Goal: Task Accomplishment & Management: Manage account settings

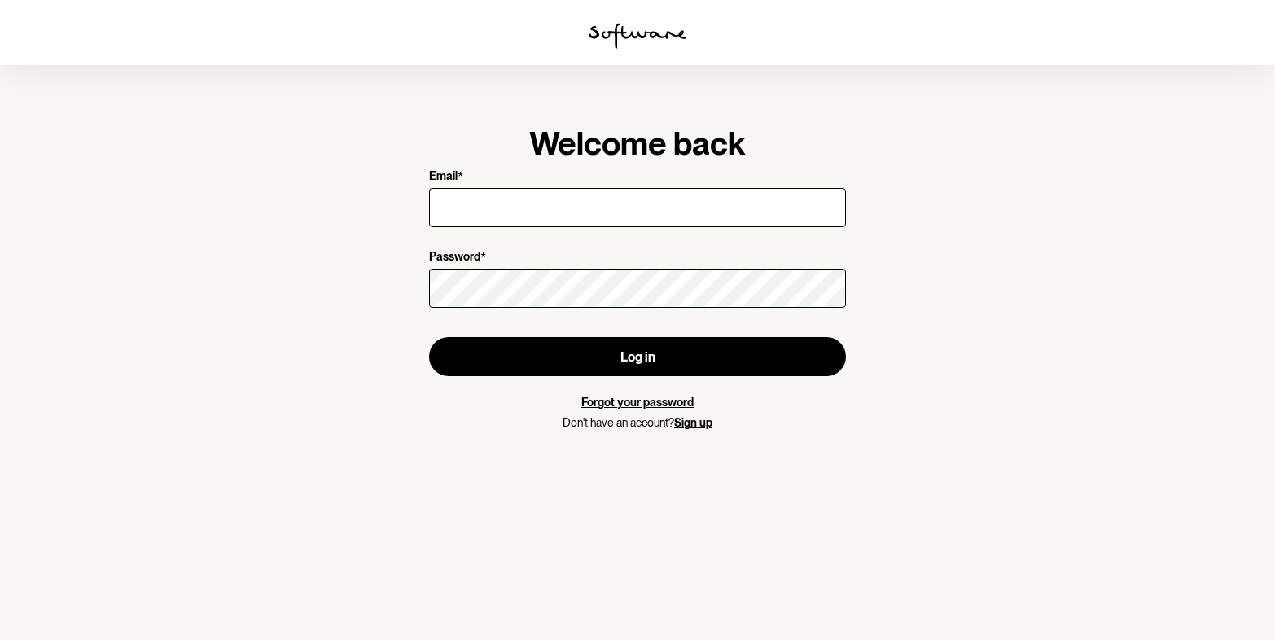
click at [554, 216] on input "Email *" at bounding box center [637, 207] width 417 height 39
type input "[EMAIL_ADDRESS][DOMAIN_NAME]"
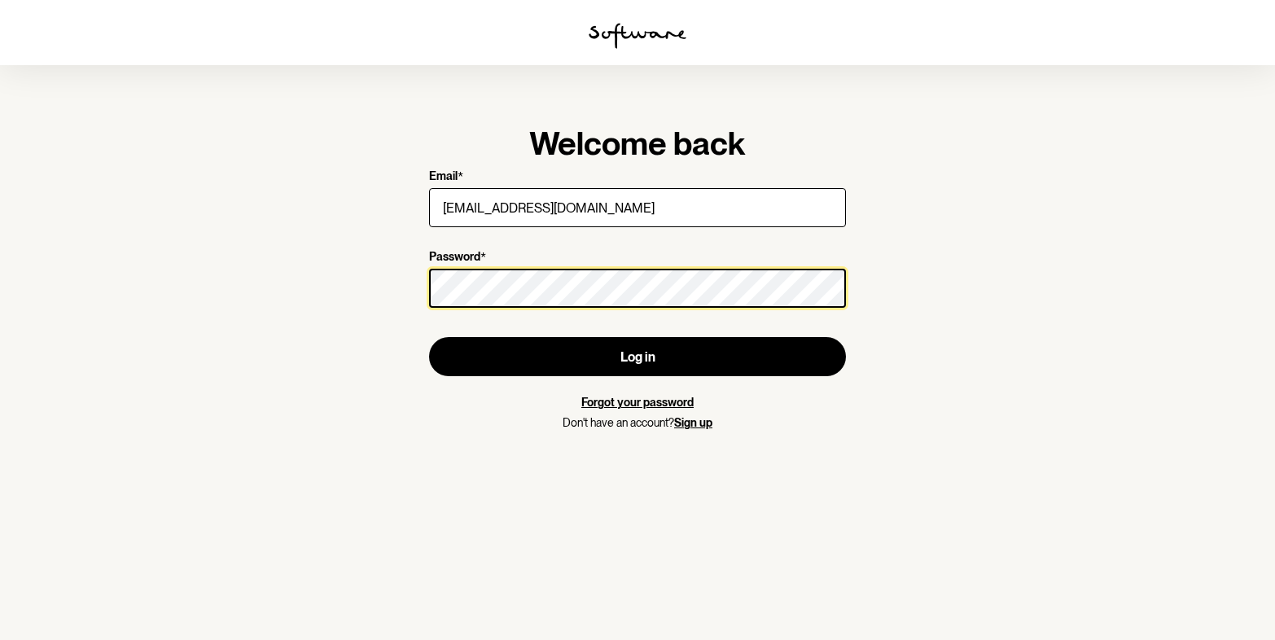
click at [429, 337] on button "Log in" at bounding box center [637, 356] width 417 height 39
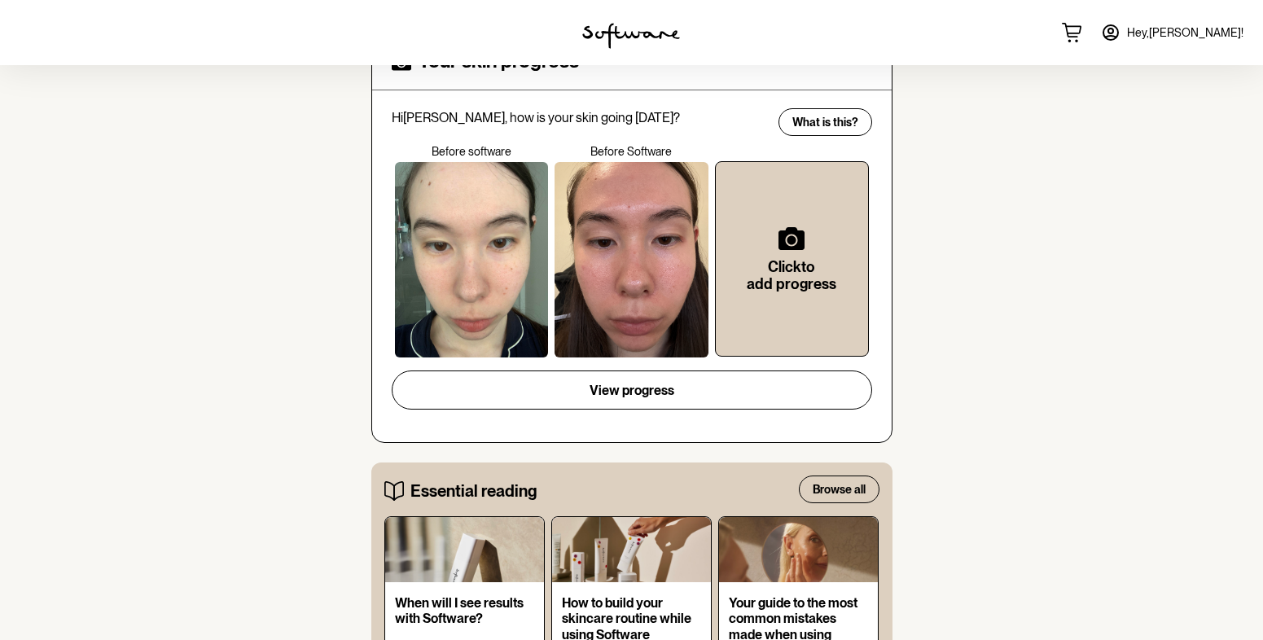
scroll to position [163, 0]
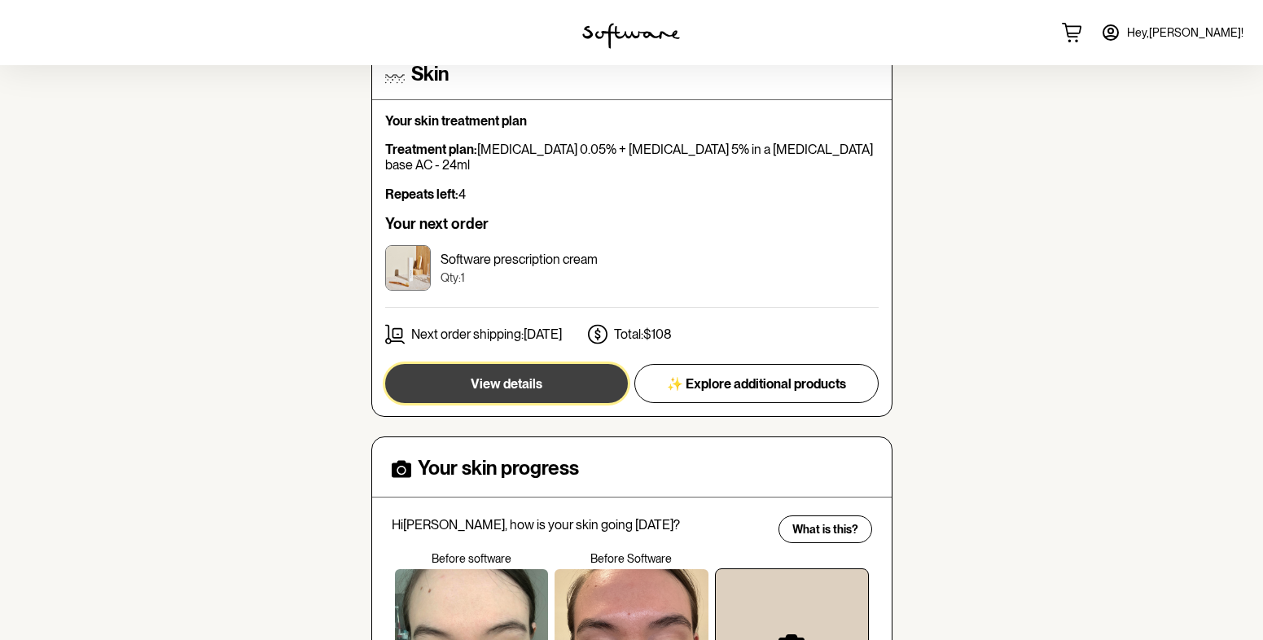
click at [580, 373] on button "View details" at bounding box center [506, 383] width 243 height 39
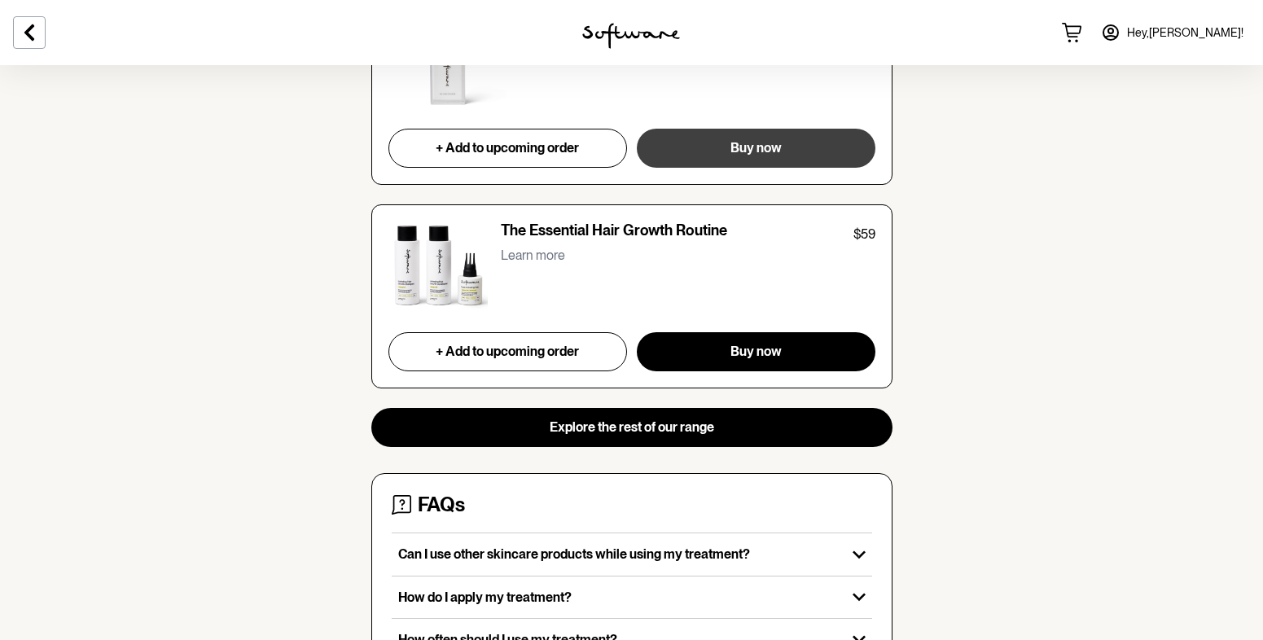
scroll to position [1616, 0]
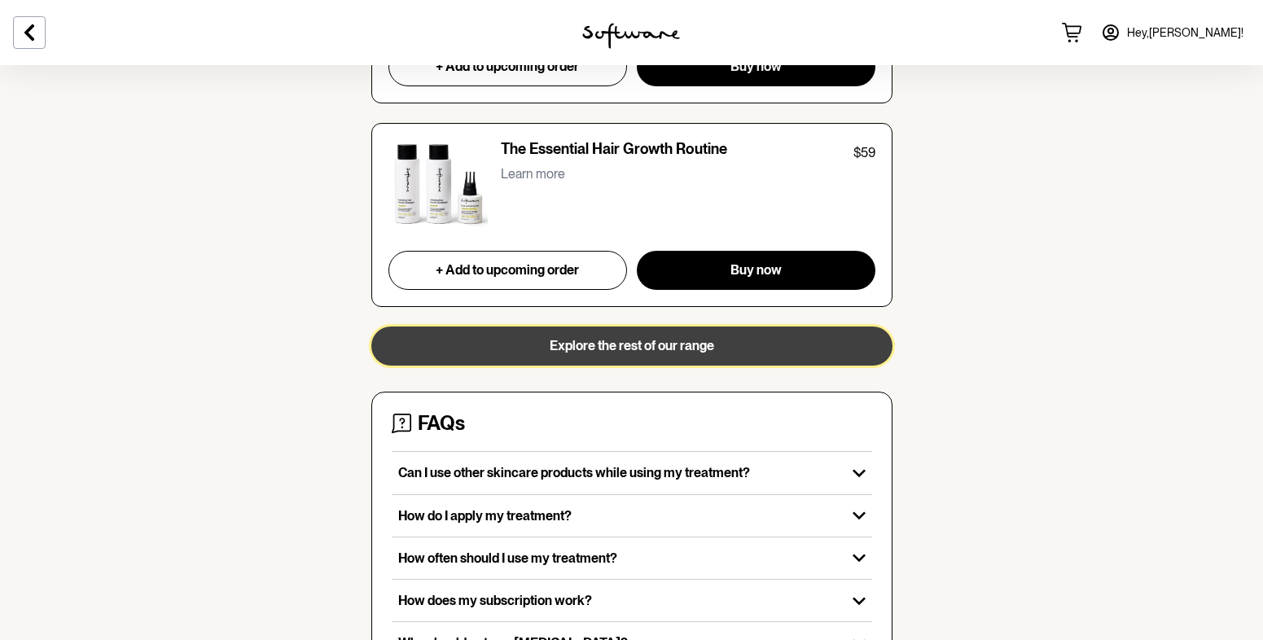
click at [672, 338] on button "Explore the rest of our range" at bounding box center [631, 345] width 521 height 39
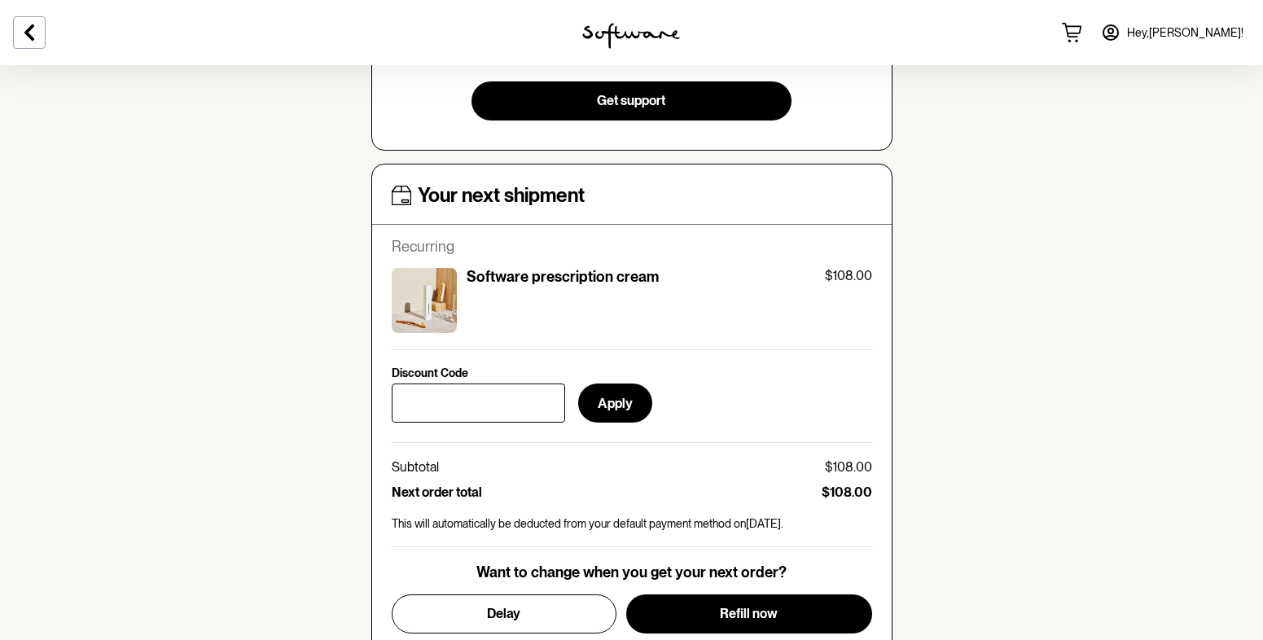
scroll to position [616, 0]
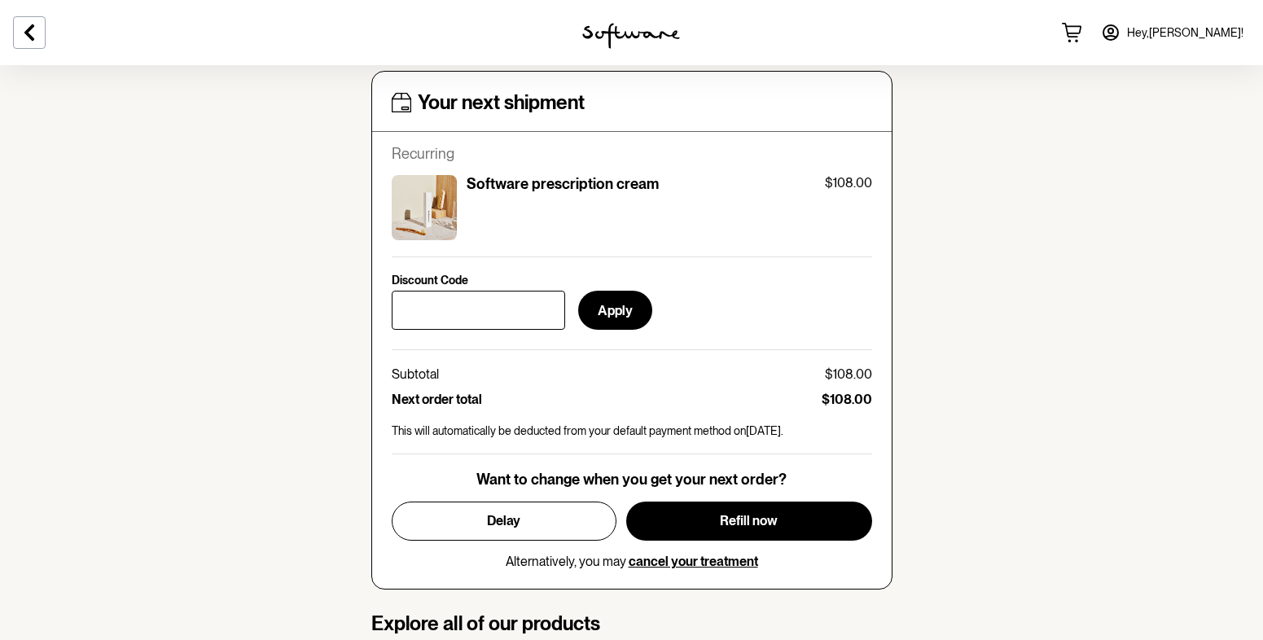
click at [1120, 31] on icon at bounding box center [1111, 33] width 20 height 20
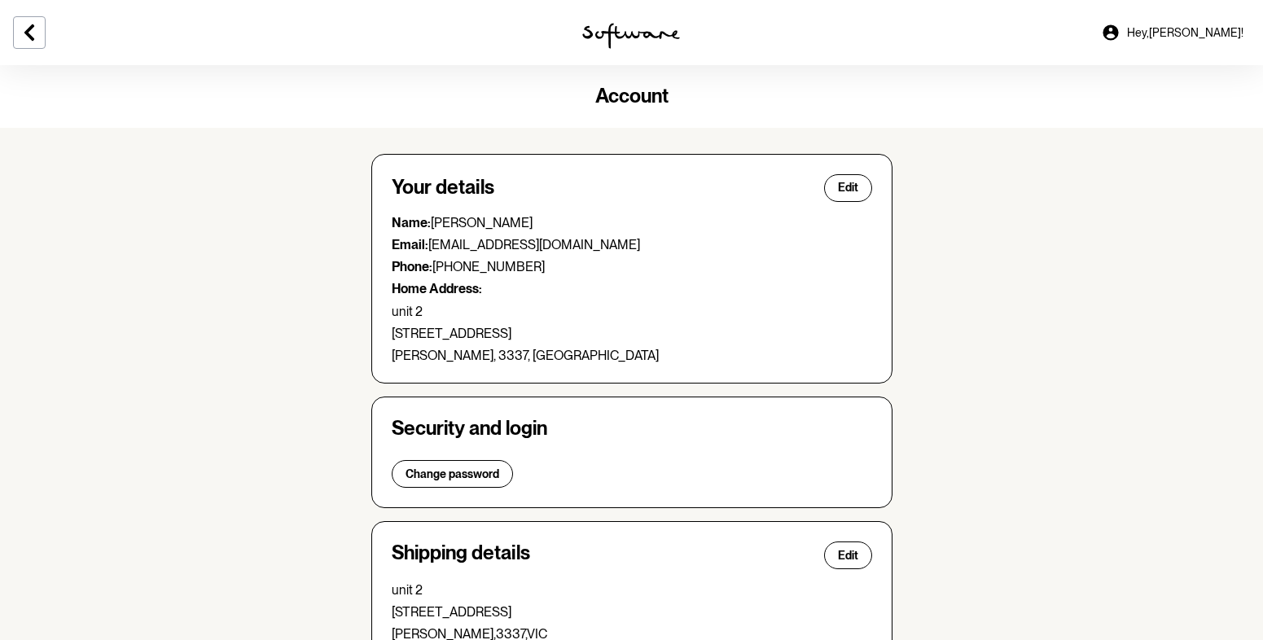
scroll to position [407, 0]
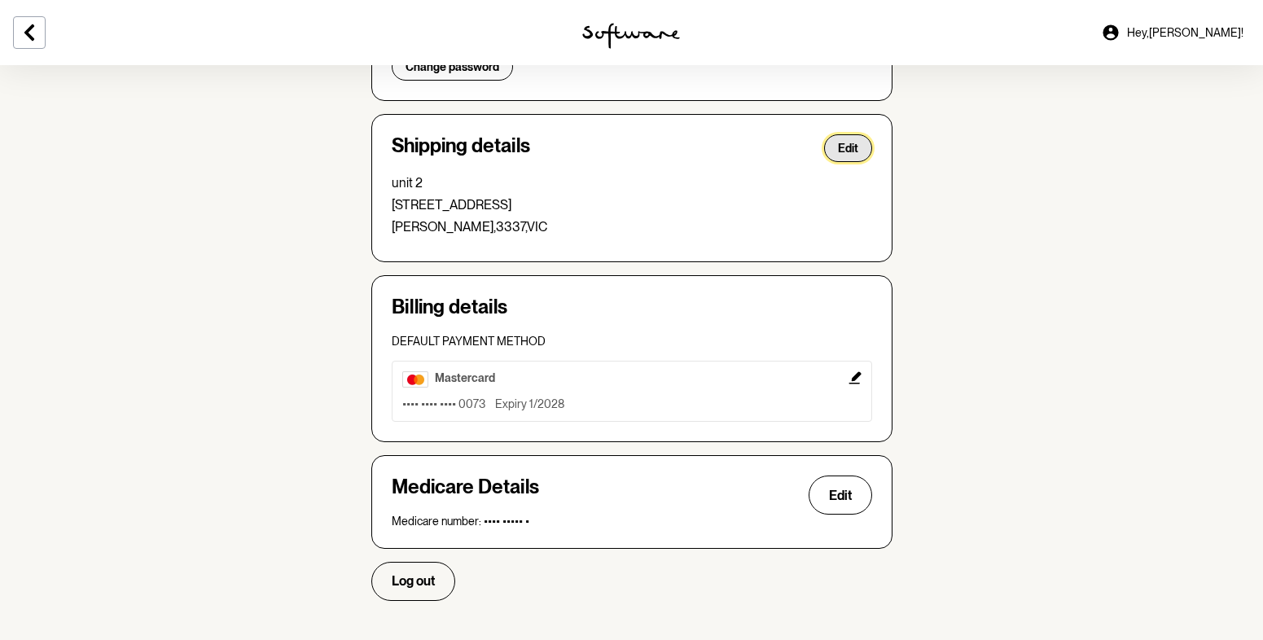
click at [855, 147] on span "Edit" at bounding box center [848, 149] width 20 height 14
select select "VIC"
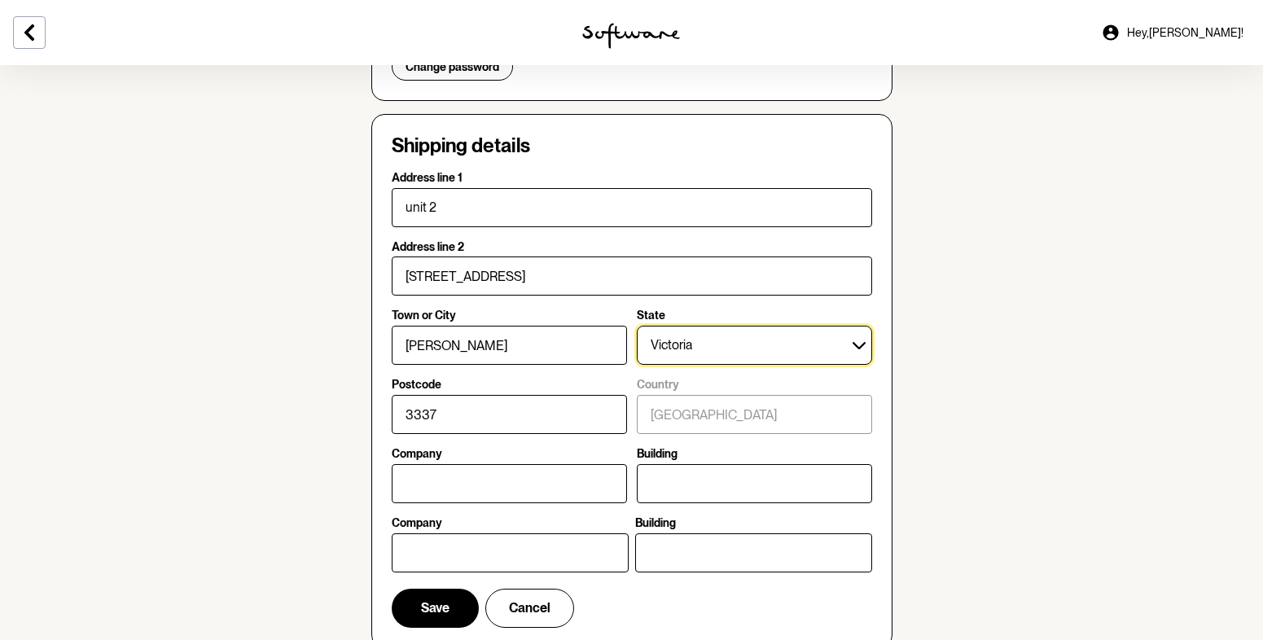
click at [718, 346] on select "[GEOGRAPHIC_DATA] [GEOGRAPHIC_DATA] [GEOGRAPHIC_DATA] [GEOGRAPHIC_DATA] [GEOGRA…" at bounding box center [754, 345] width 235 height 39
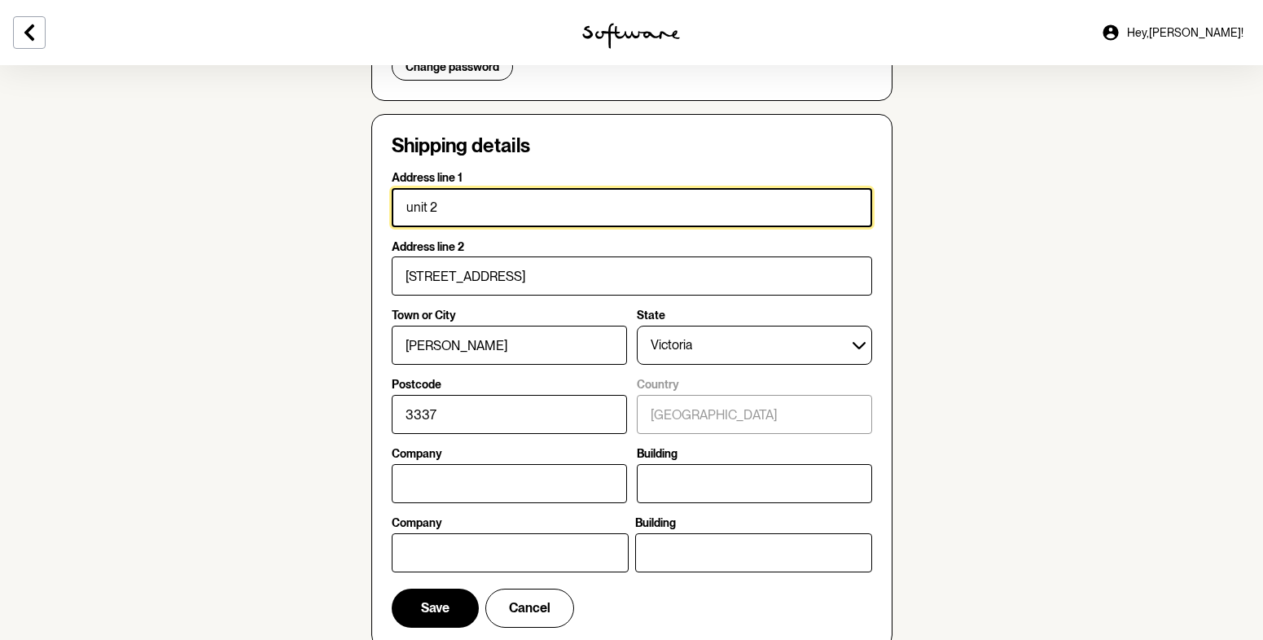
click at [543, 218] on input "unit 2" at bounding box center [632, 207] width 480 height 39
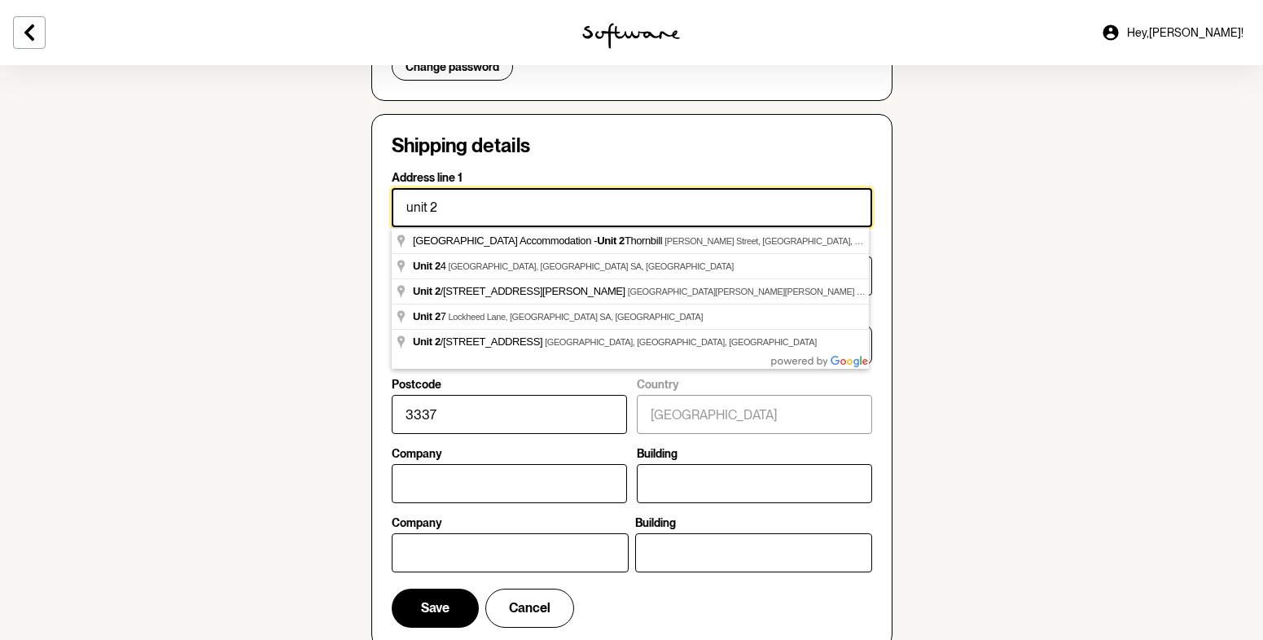
drag, startPoint x: 545, startPoint y: 217, endPoint x: 323, endPoint y: 231, distance: 222.7
click at [323, 230] on section "Account Your details Edit Name: [PERSON_NAME] Email: [EMAIL_ADDRESS][DOMAIN_NAM…" at bounding box center [631, 335] width 1263 height 1355
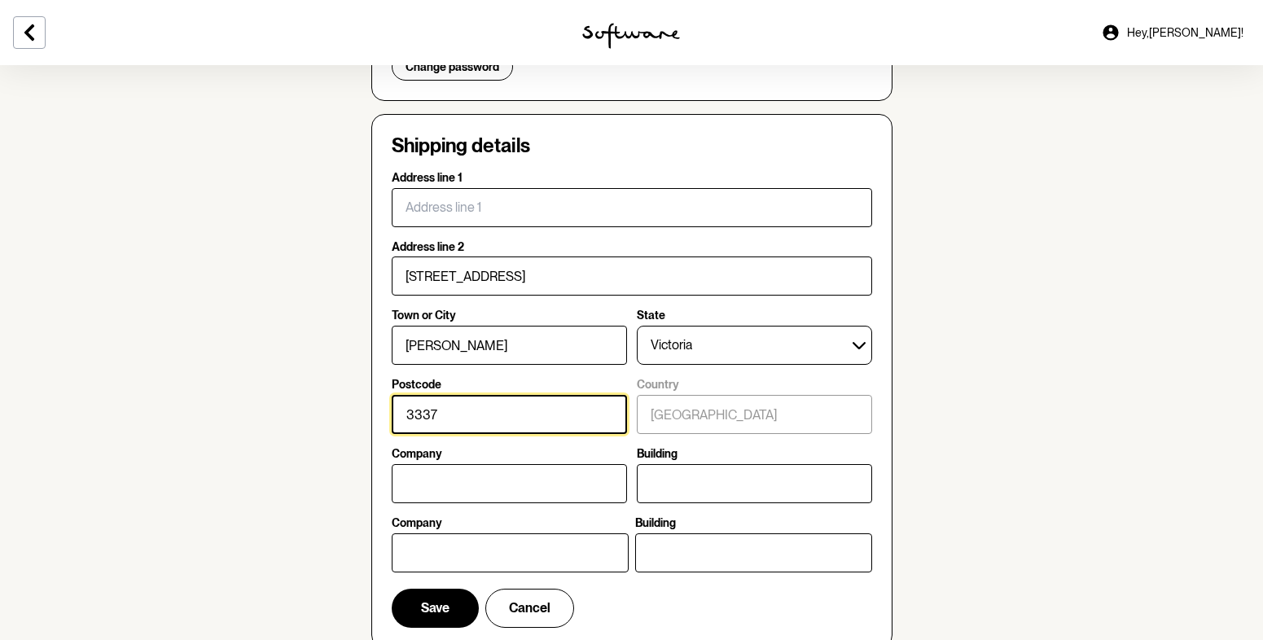
drag, startPoint x: 505, startPoint y: 409, endPoint x: 326, endPoint y: 410, distance: 179.1
click at [322, 411] on section "Account Your details Edit Name: [PERSON_NAME] Email: [EMAIL_ADDRESS][DOMAIN_NAM…" at bounding box center [631, 335] width 1263 height 1355
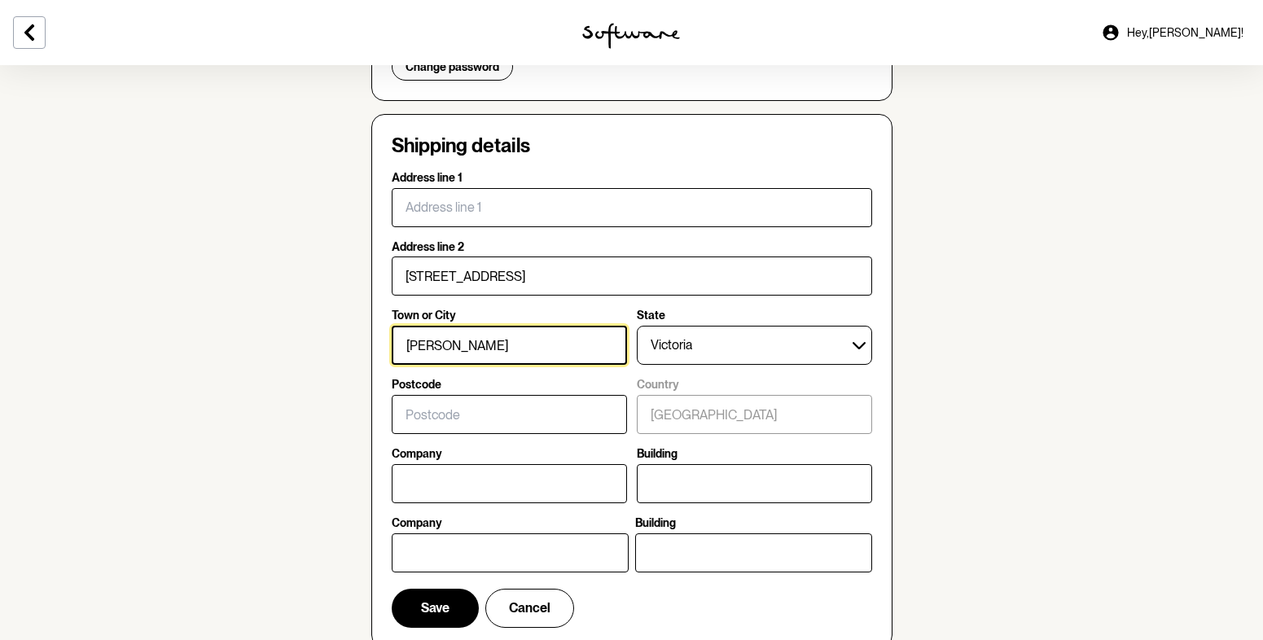
drag, startPoint x: 508, startPoint y: 344, endPoint x: 323, endPoint y: 348, distance: 184.8
click at [324, 348] on section "Account Your details Edit Name: [PERSON_NAME] Email: [EMAIL_ADDRESS][DOMAIN_NAM…" at bounding box center [631, 335] width 1263 height 1355
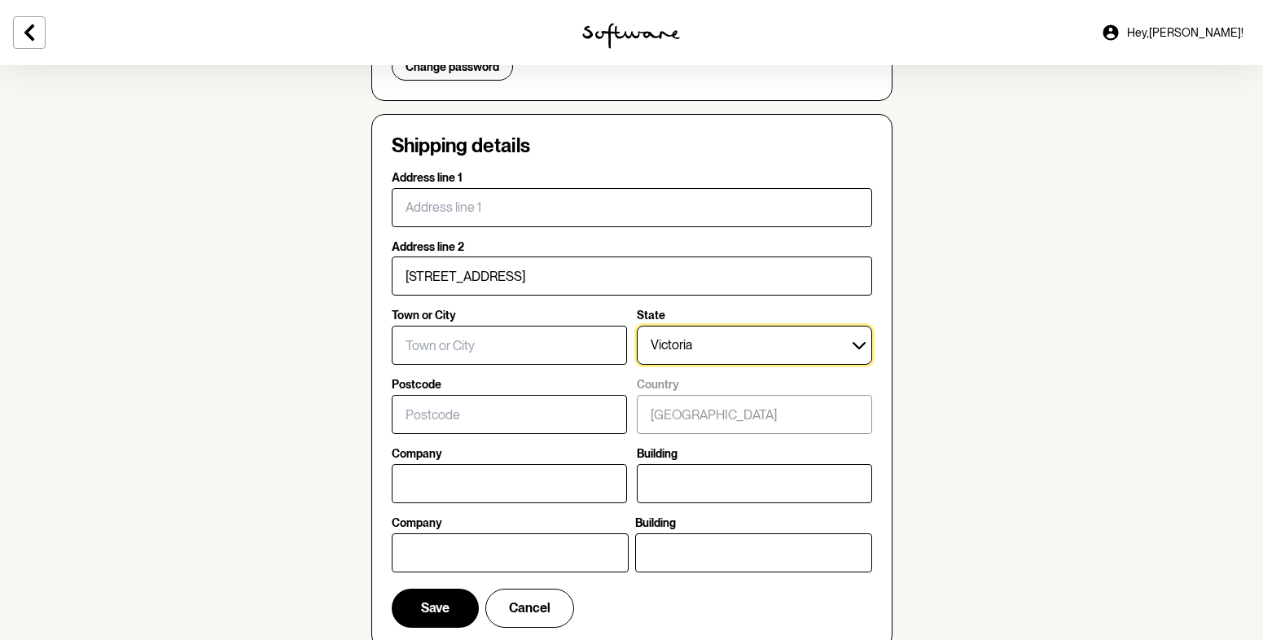
click at [736, 359] on select "[GEOGRAPHIC_DATA] [GEOGRAPHIC_DATA] [GEOGRAPHIC_DATA] [GEOGRAPHIC_DATA] [GEOGRA…" at bounding box center [754, 345] width 235 height 39
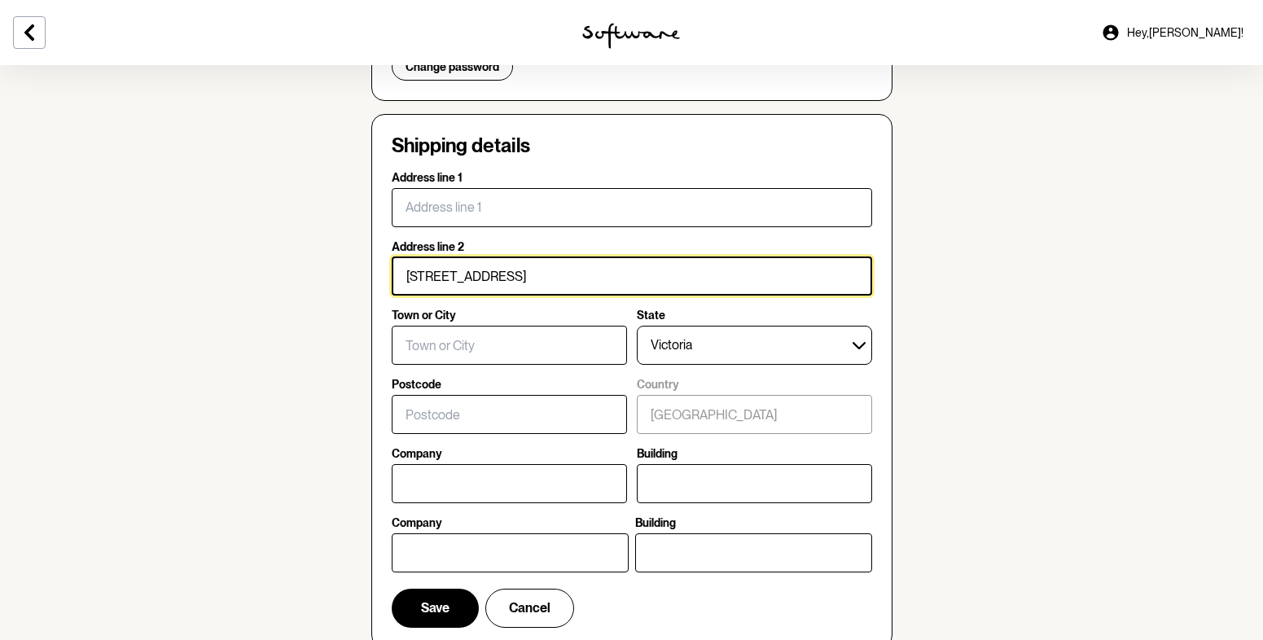
drag, startPoint x: 427, startPoint y: 285, endPoint x: 227, endPoint y: 283, distance: 199.5
click at [197, 287] on section "Account Your details Edit Name: [PERSON_NAME] Email: [EMAIL_ADDRESS][DOMAIN_NAM…" at bounding box center [631, 335] width 1263 height 1355
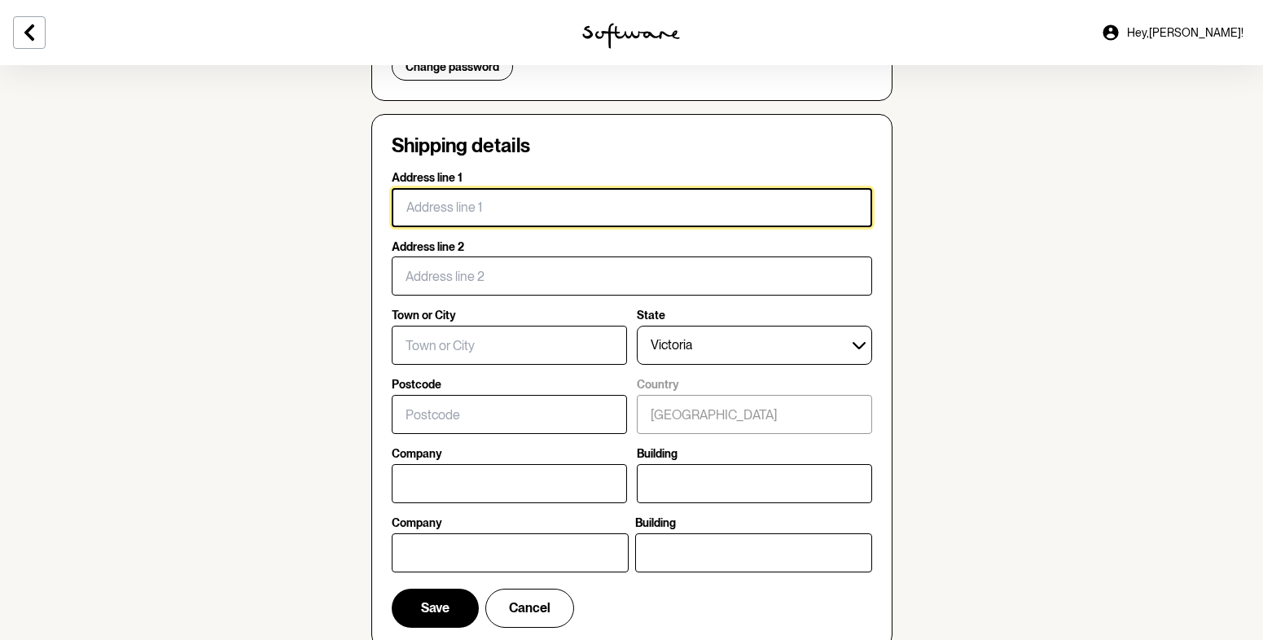
click at [558, 198] on input "Address line 1" at bounding box center [632, 207] width 480 height 39
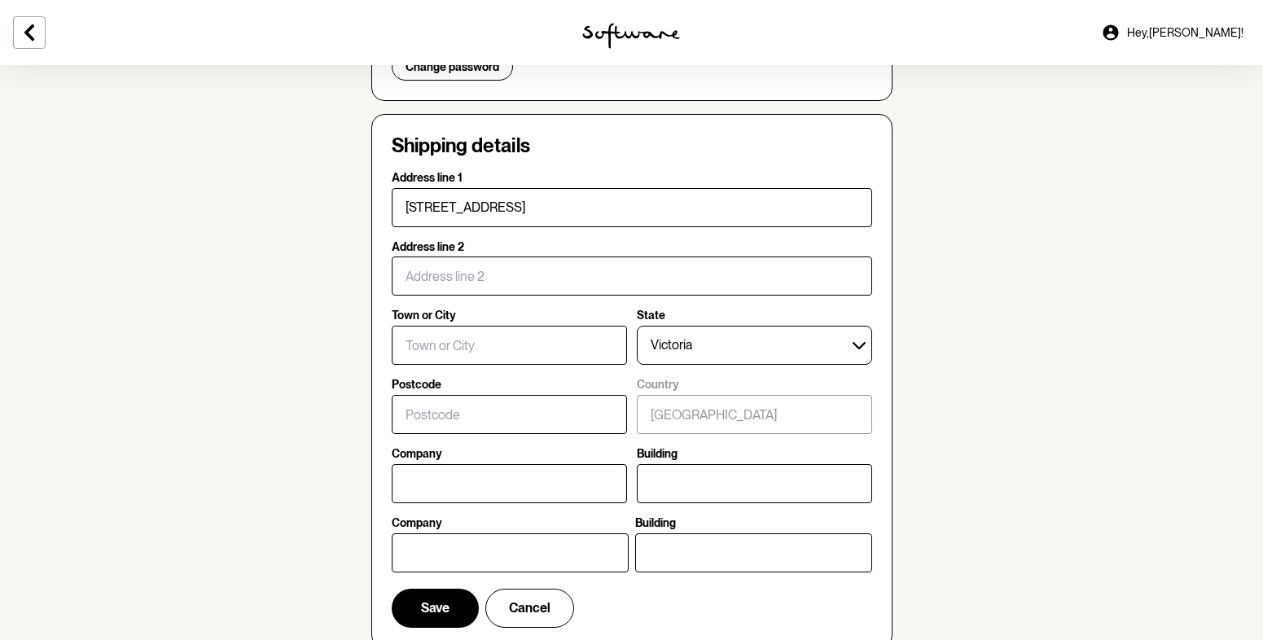
type input "unit 1"
type input "8 Wanarie View"
type input "Beeliar"
select select "WA"
type input "6164"
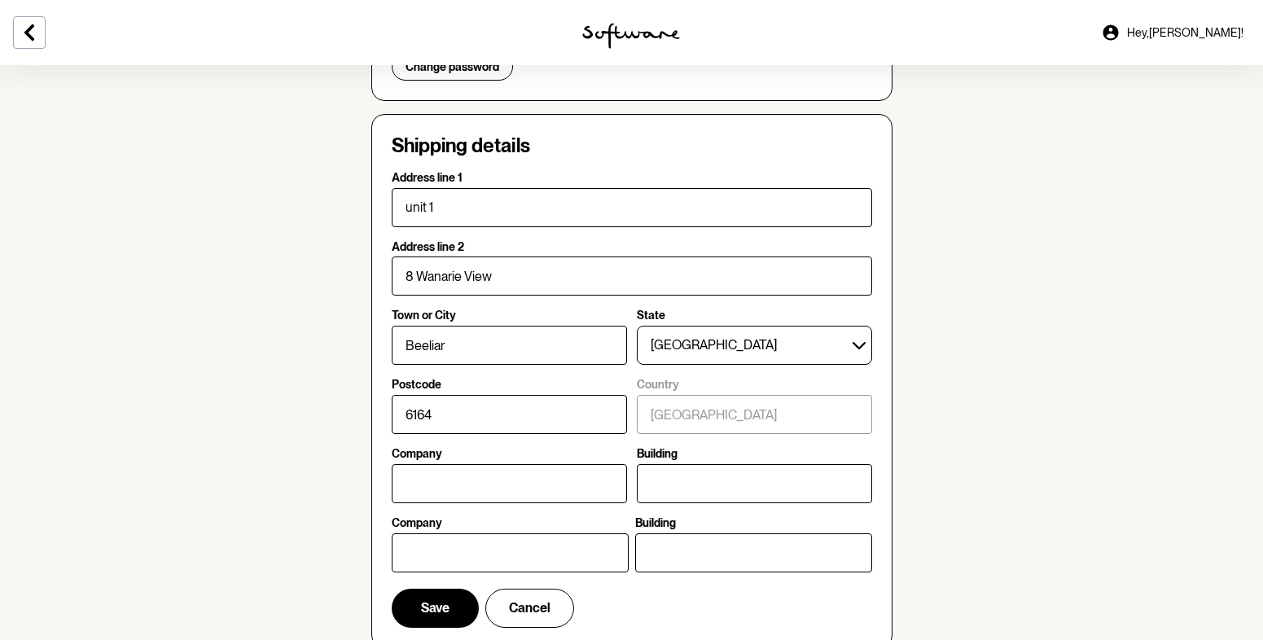
click at [378, 315] on div "Shipping details Address line 1 unit 1 Address line [GEOGRAPHIC_DATA] or [GEOGR…" at bounding box center [631, 381] width 521 height 534
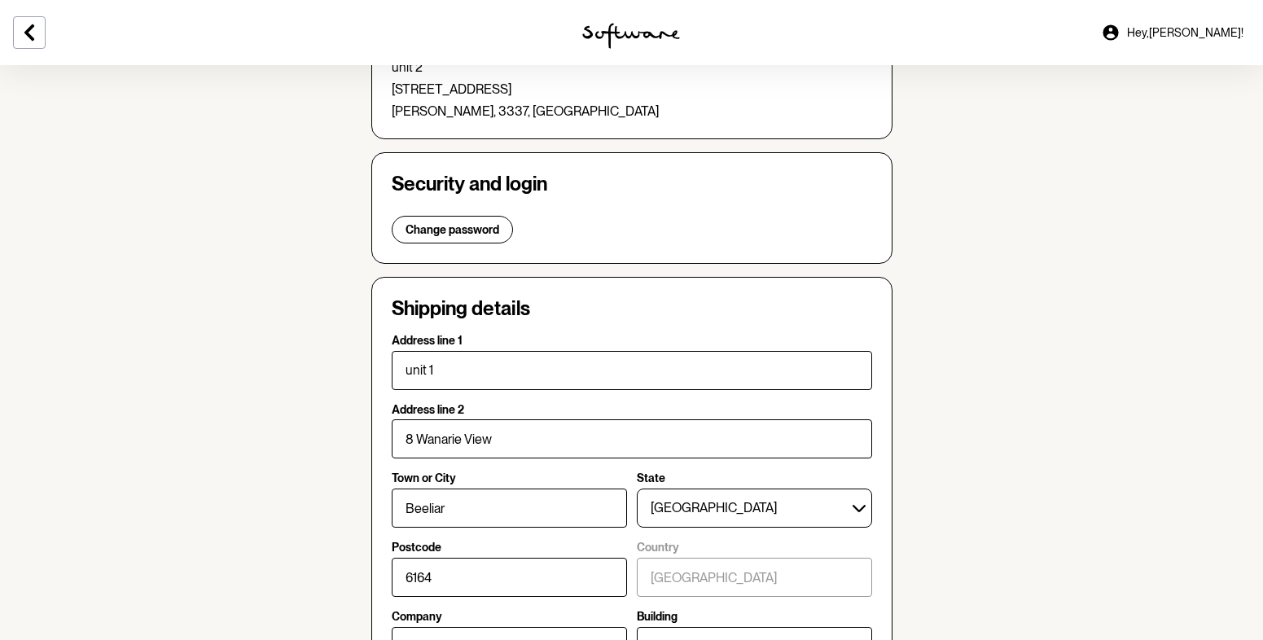
scroll to position [488, 0]
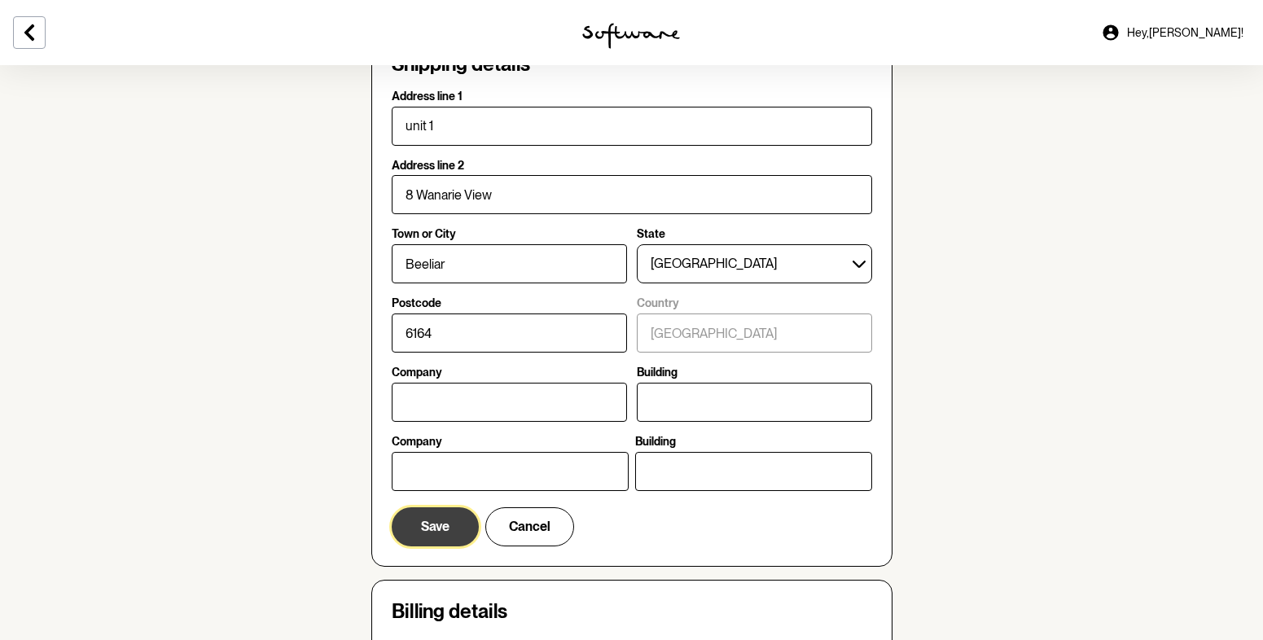
click at [441, 514] on button "Save" at bounding box center [435, 526] width 87 height 39
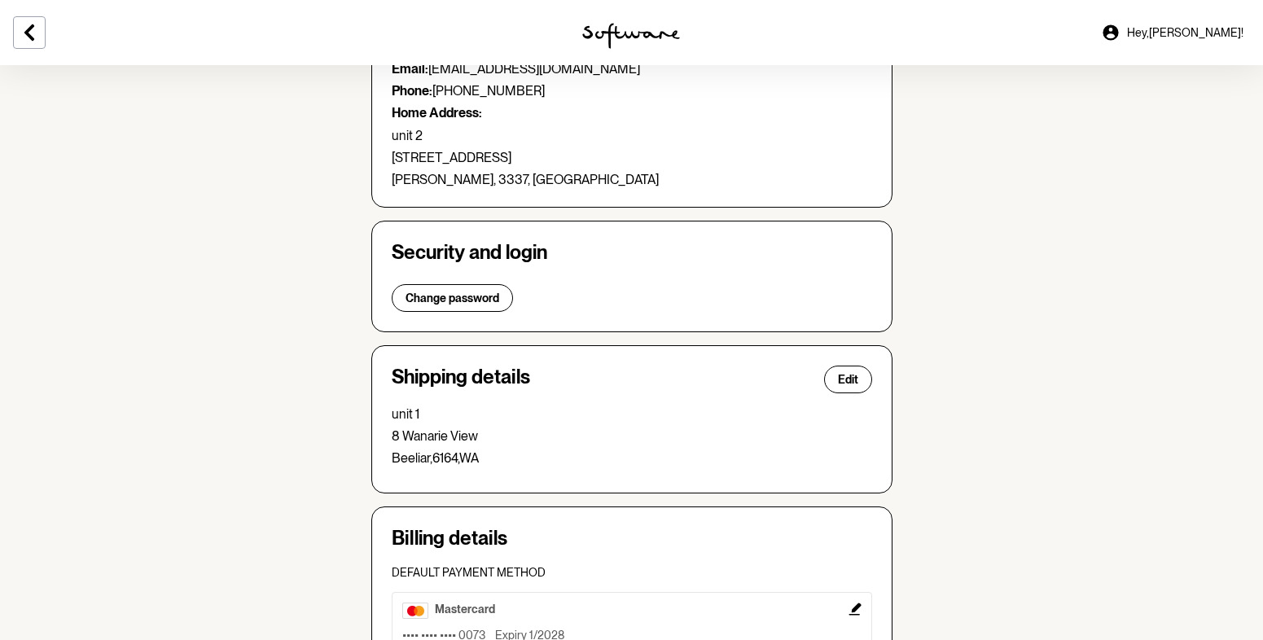
scroll to position [0, 0]
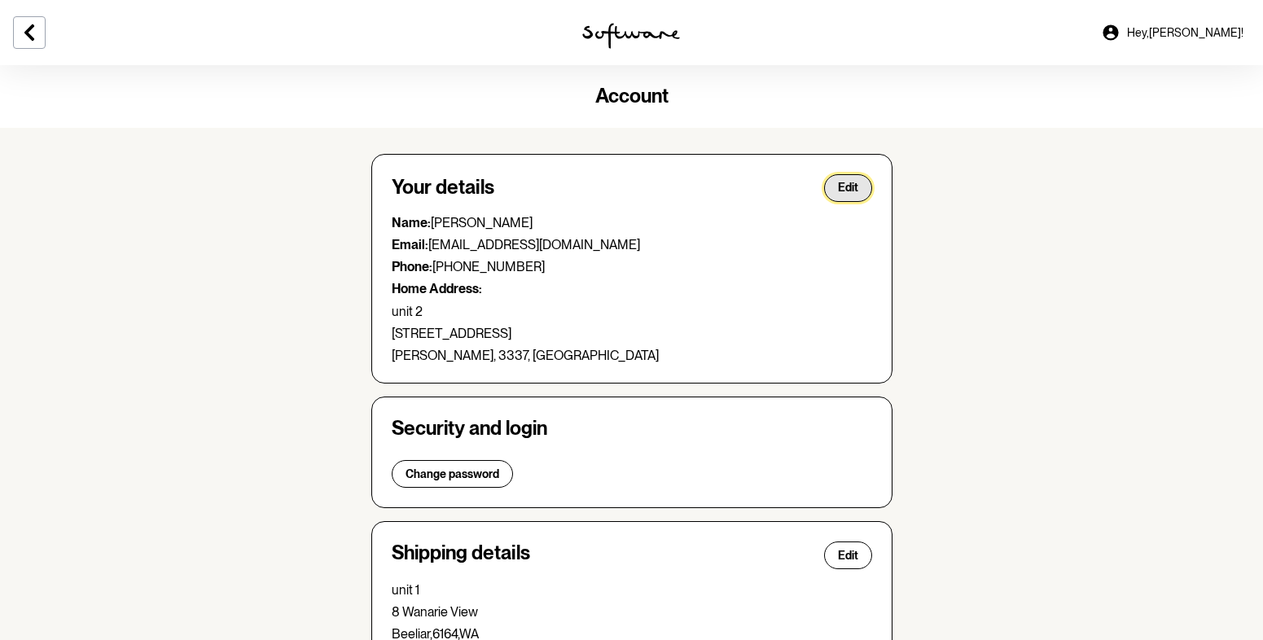
click at [858, 199] on button "Edit" at bounding box center [848, 188] width 48 height 28
select select "VIC"
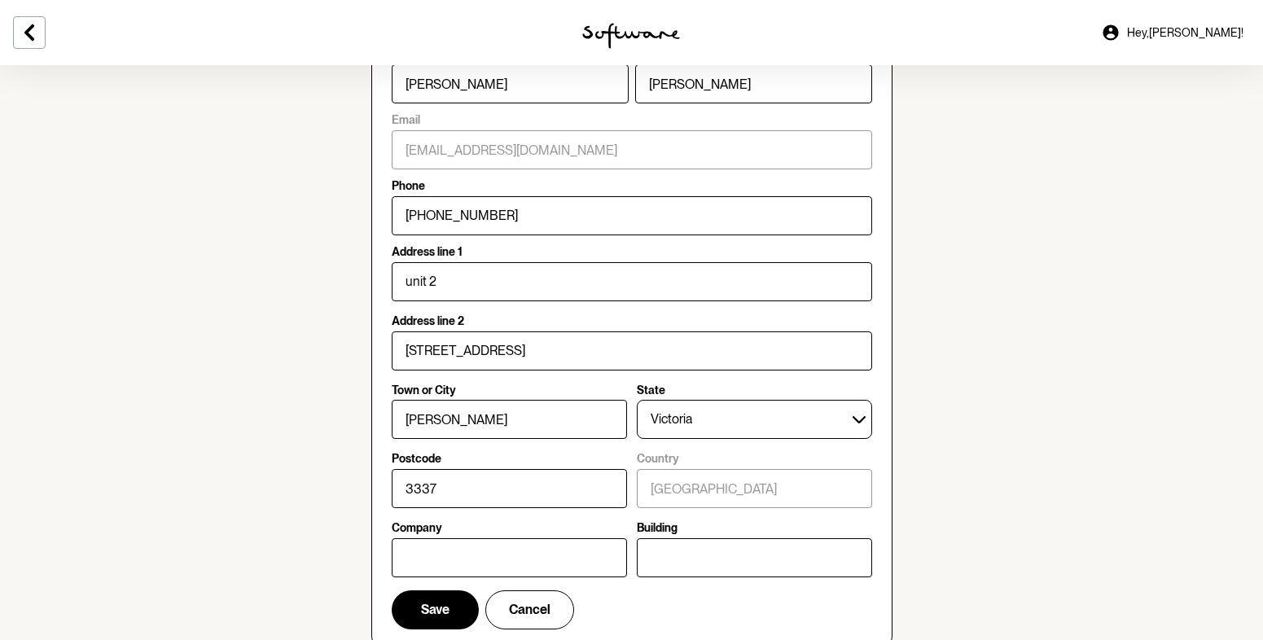
scroll to position [244, 0]
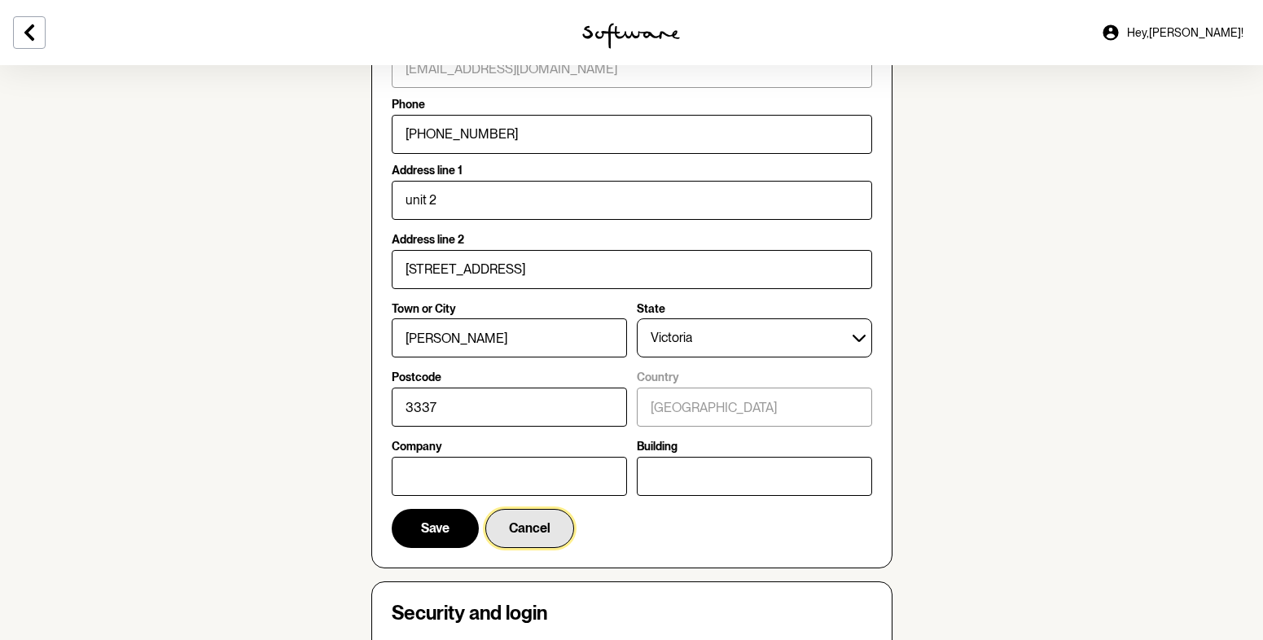
click at [532, 527] on span "Cancel" at bounding box center [530, 527] width 42 height 15
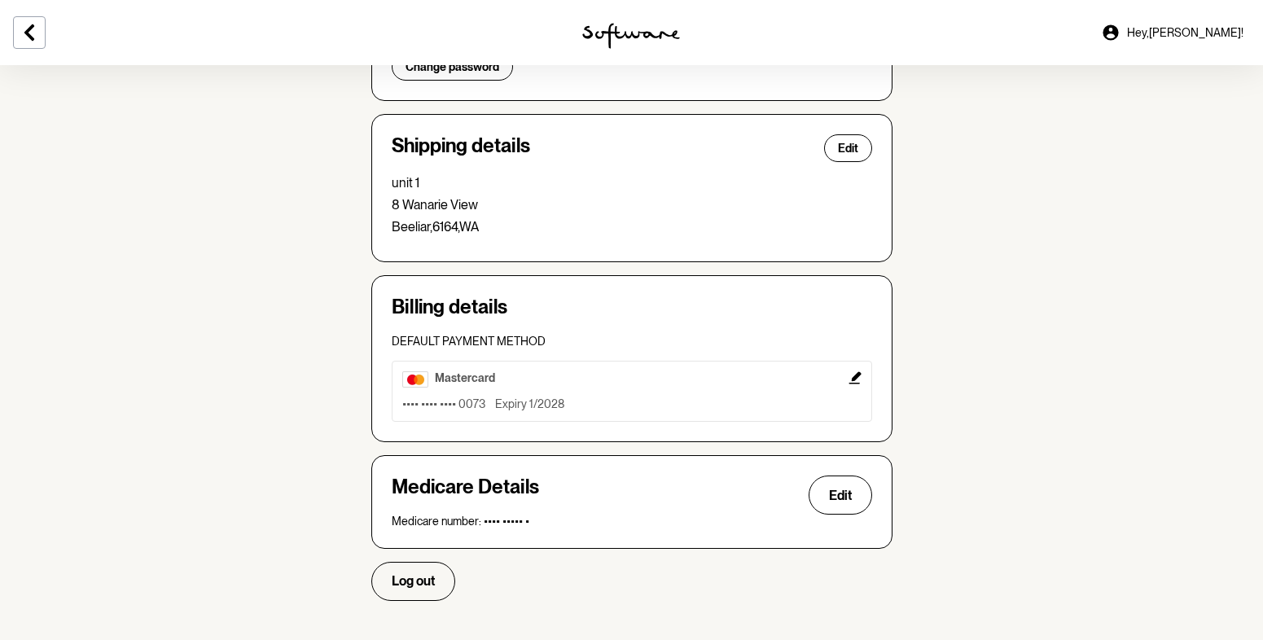
scroll to position [420, 0]
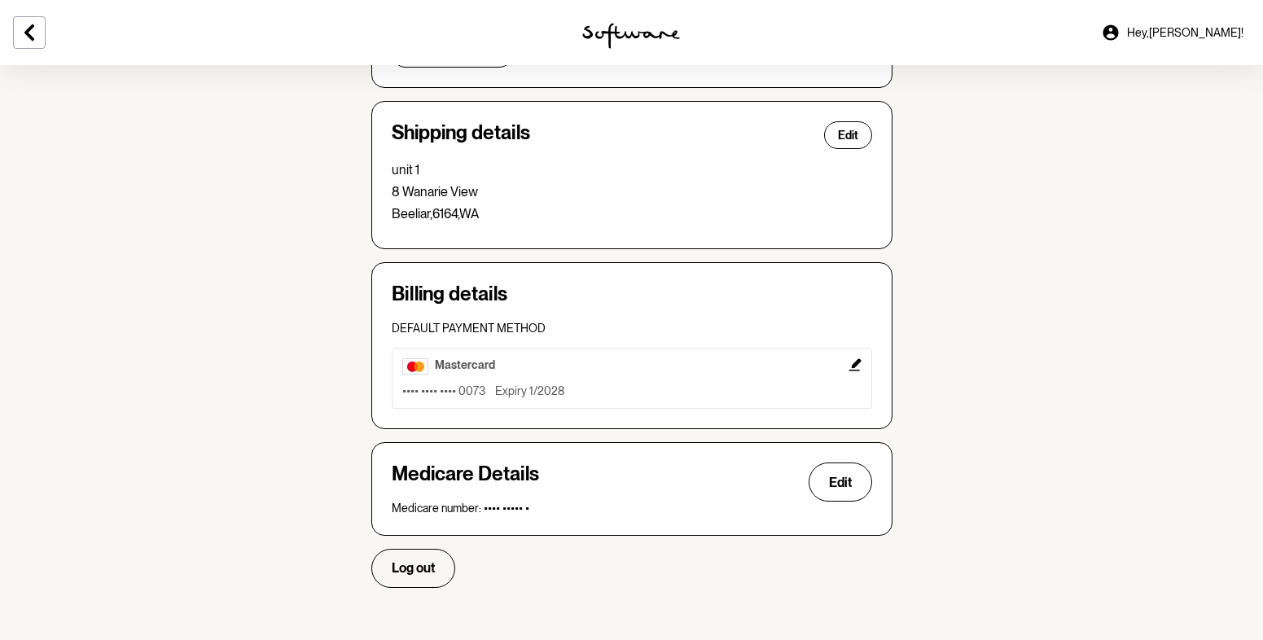
click at [1174, 23] on link "Hey, [PERSON_NAME] !" at bounding box center [1172, 32] width 162 height 39
click at [1118, 29] on icon at bounding box center [1109, 31] width 15 height 15
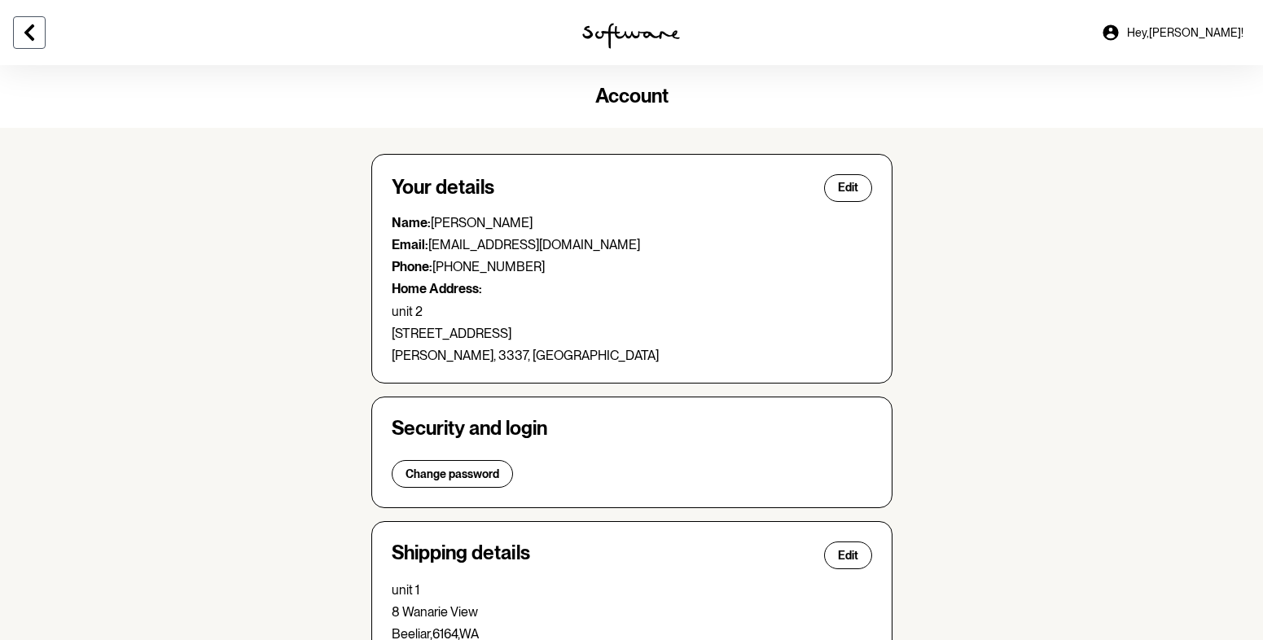
click at [37, 24] on icon at bounding box center [30, 33] width 20 height 20
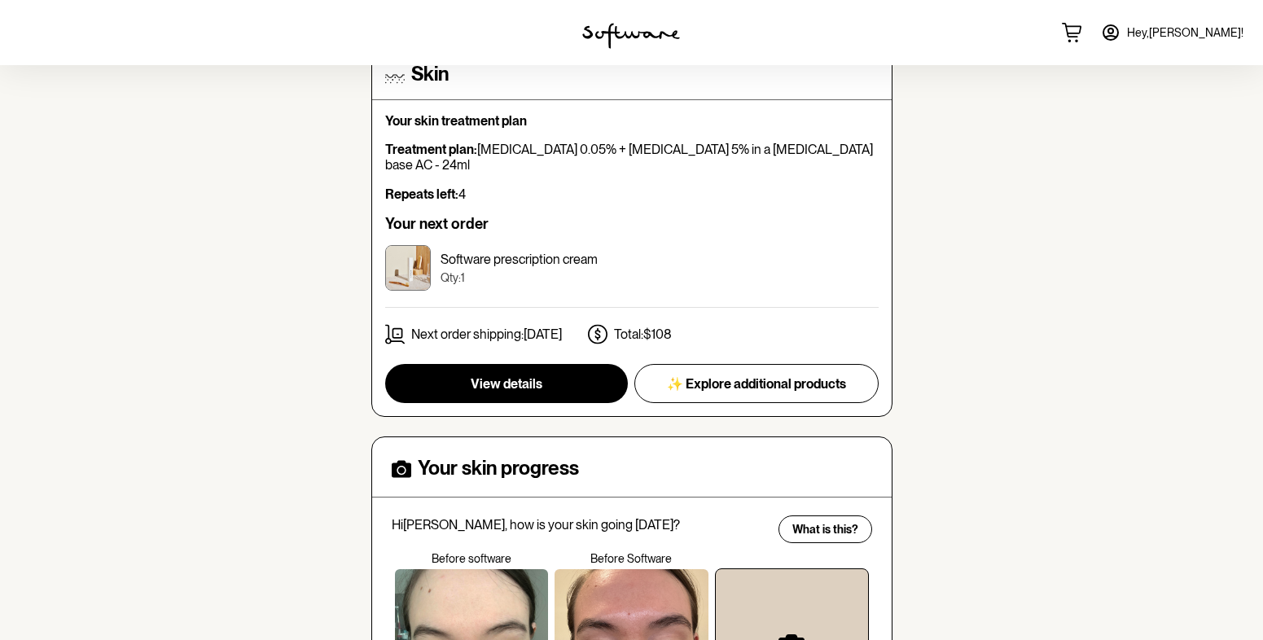
scroll to position [81, 0]
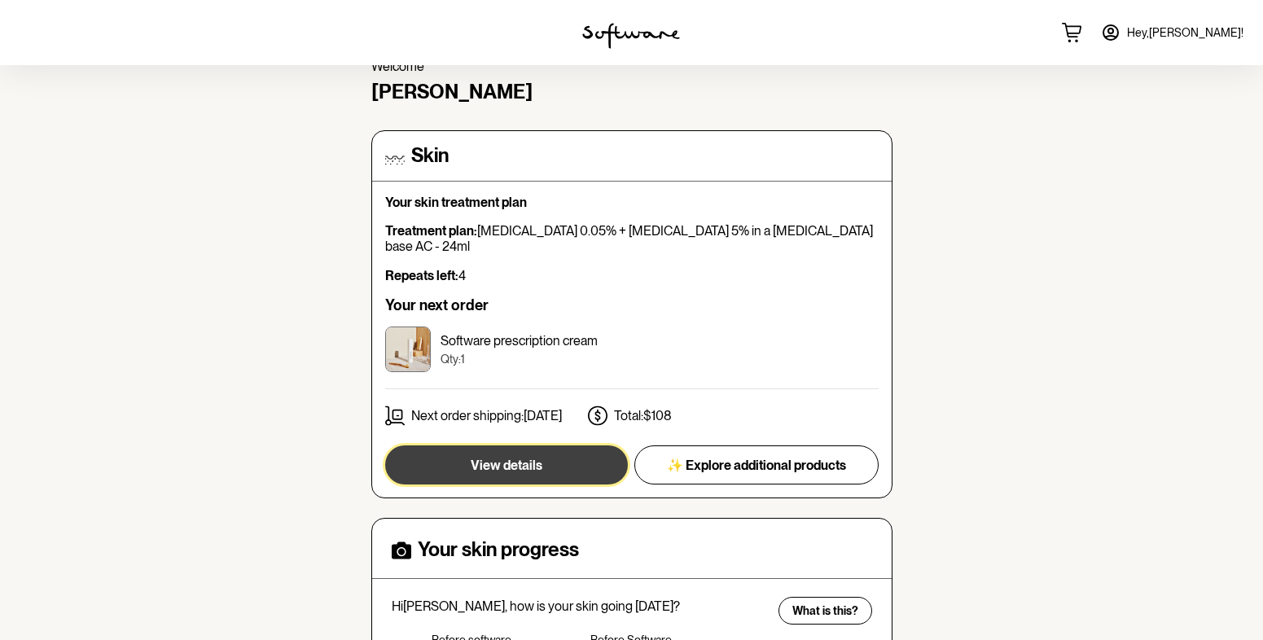
click at [572, 445] on button "View details" at bounding box center [506, 464] width 243 height 39
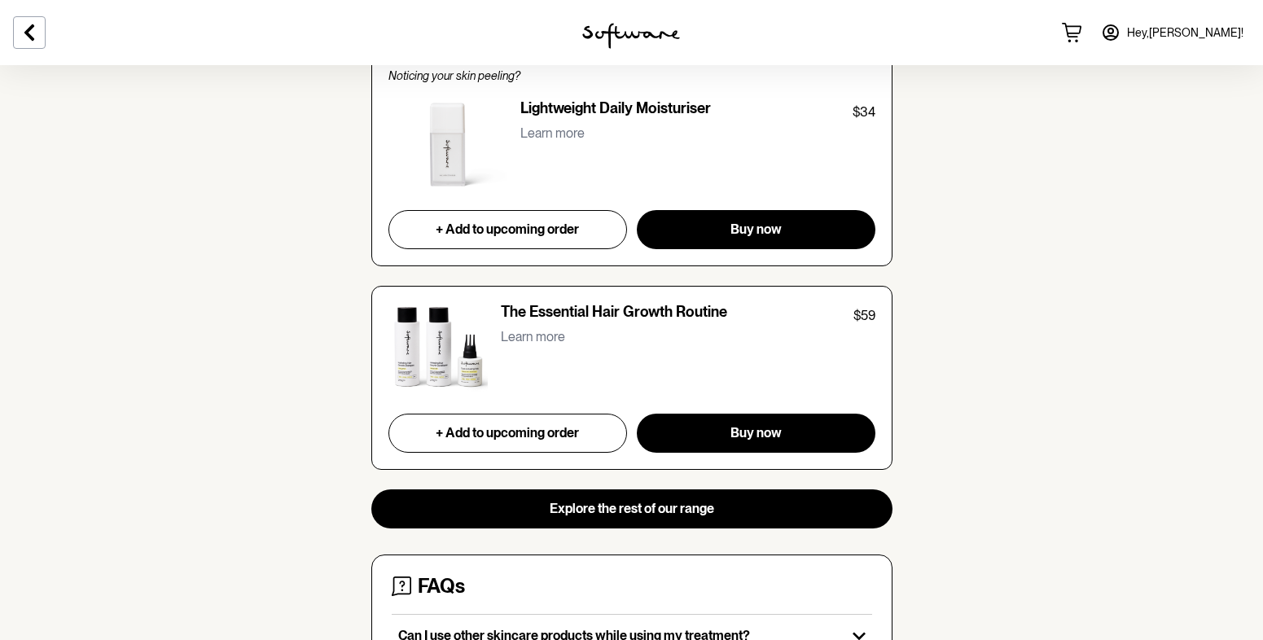
scroll to position [1372, 0]
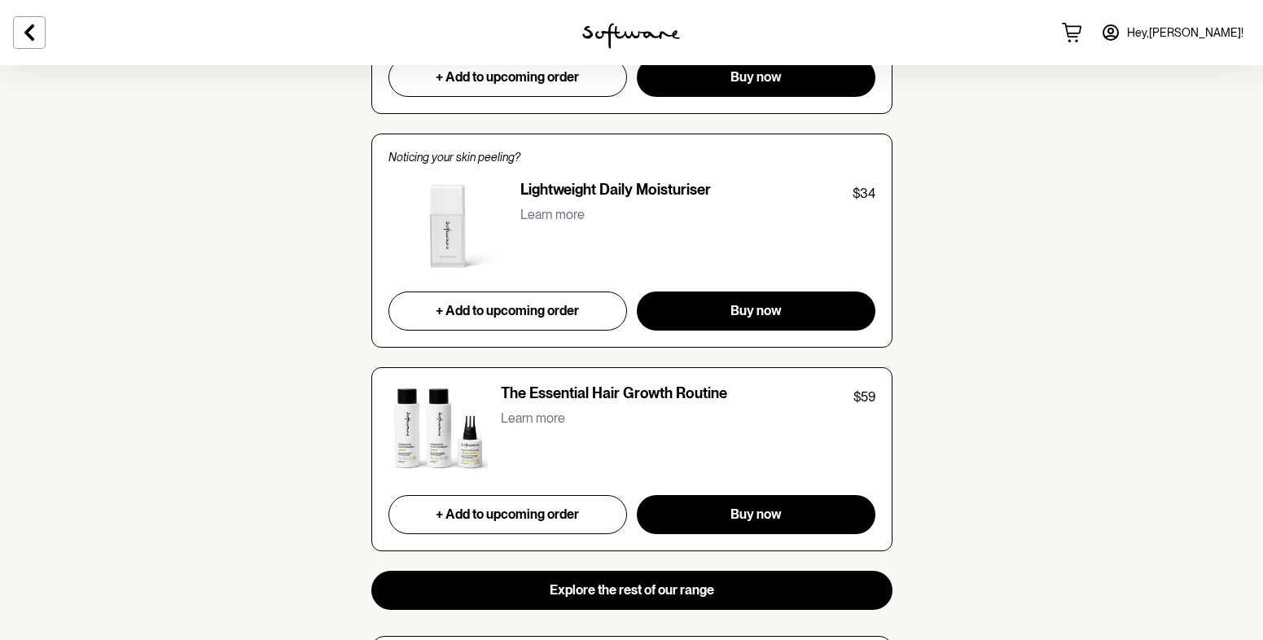
click at [1190, 26] on span "Hey, [PERSON_NAME] !" at bounding box center [1185, 33] width 116 height 14
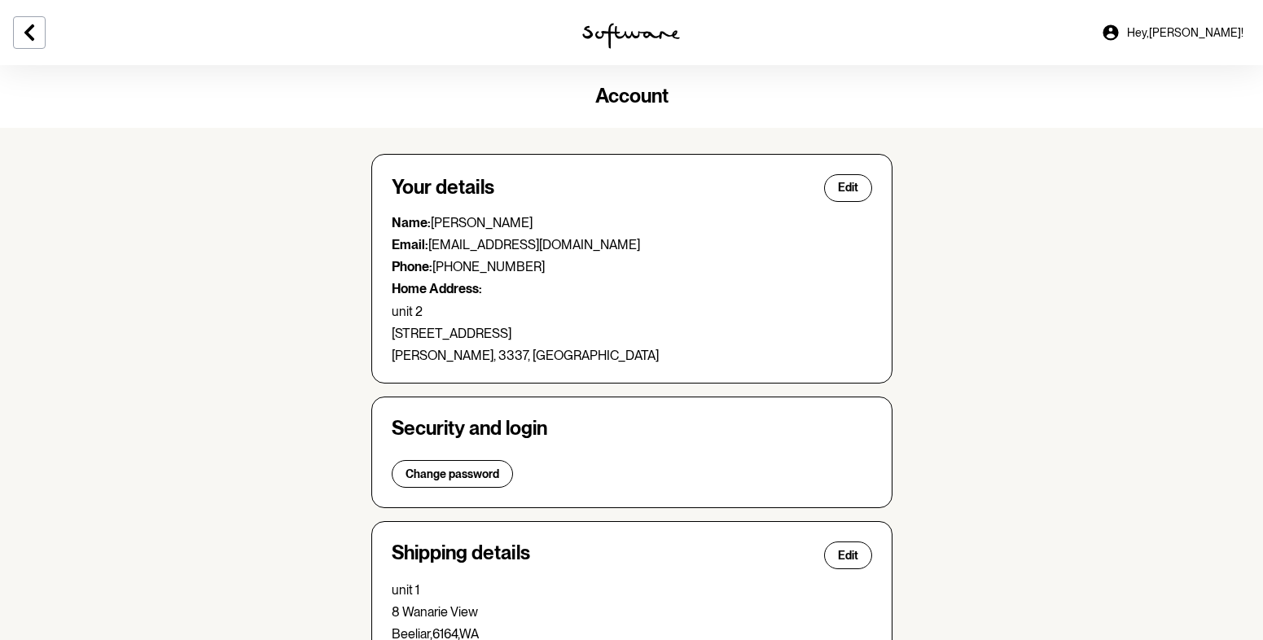
scroll to position [81, 0]
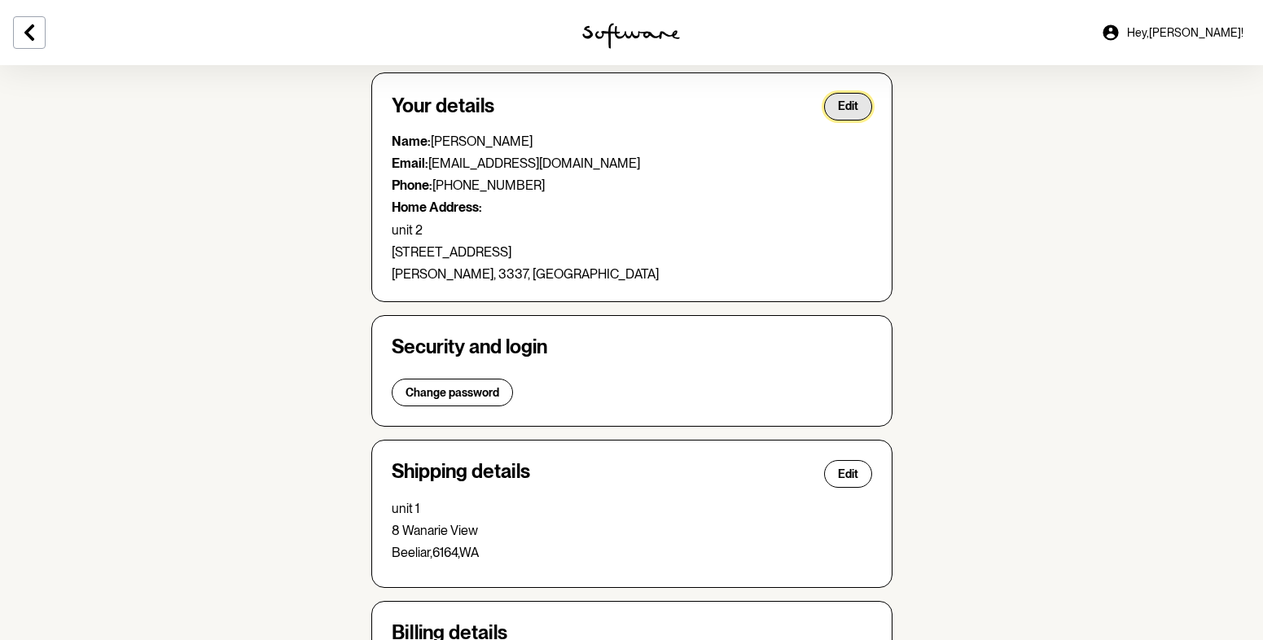
click at [847, 103] on span "Edit" at bounding box center [848, 106] width 20 height 14
select select "VIC"
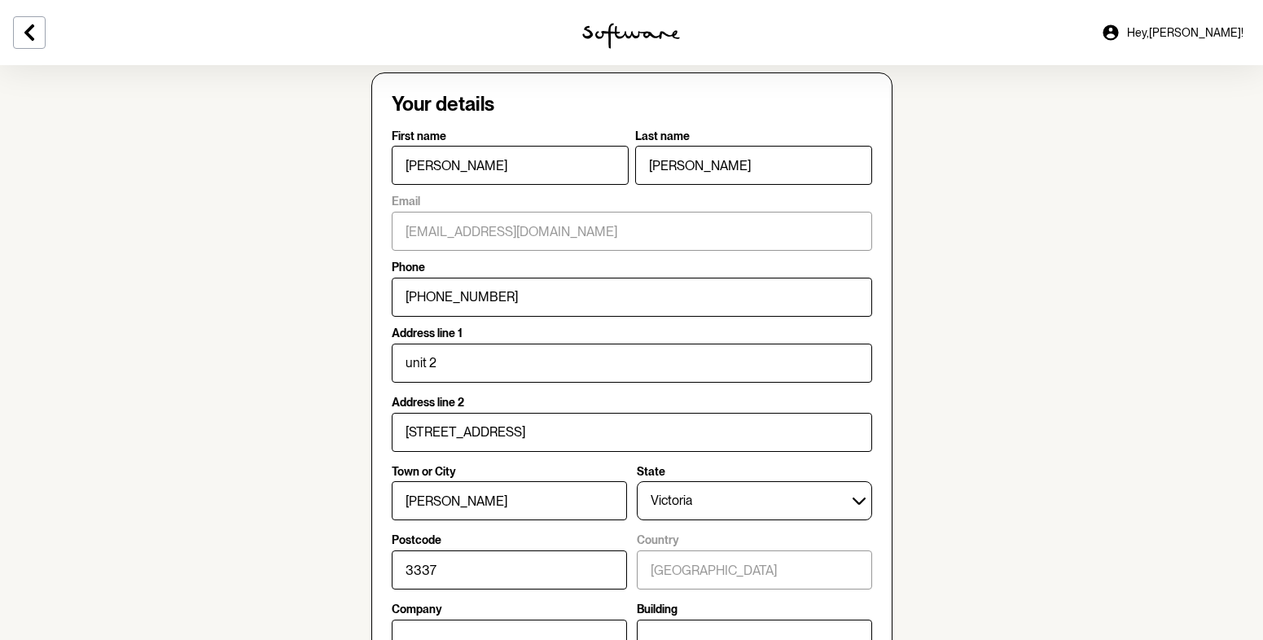
scroll to position [244, 0]
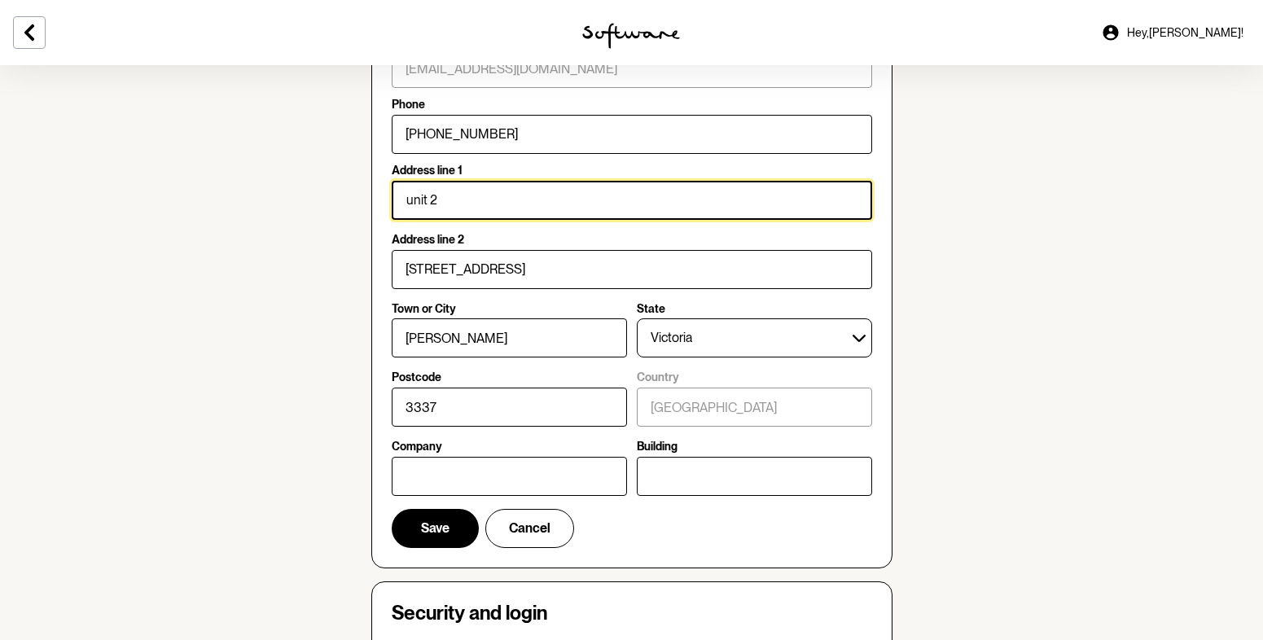
drag, startPoint x: 496, startPoint y: 208, endPoint x: 374, endPoint y: 206, distance: 122.1
click at [374, 206] on div "Your details First name [PERSON_NAME] Last name [PERSON_NAME] Email [EMAIL_ADDR…" at bounding box center [631, 239] width 521 height 659
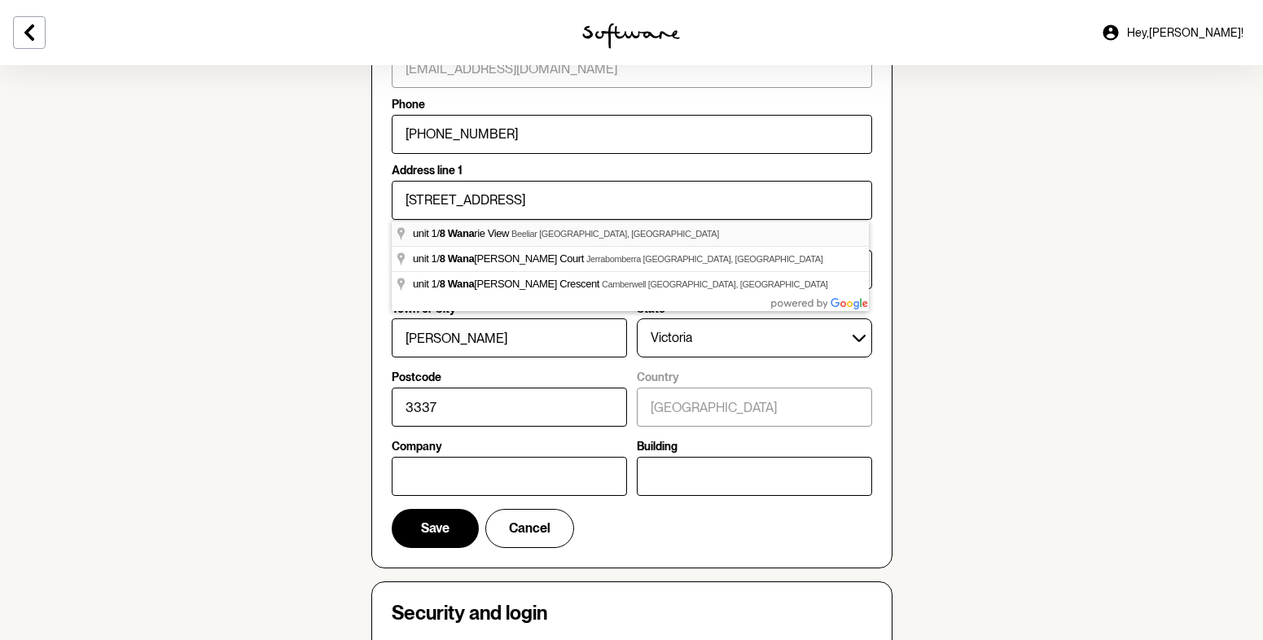
type input "unit 1"
type input "8 Wanarie View"
type input "Beeliar"
select select "WA"
type input "6164"
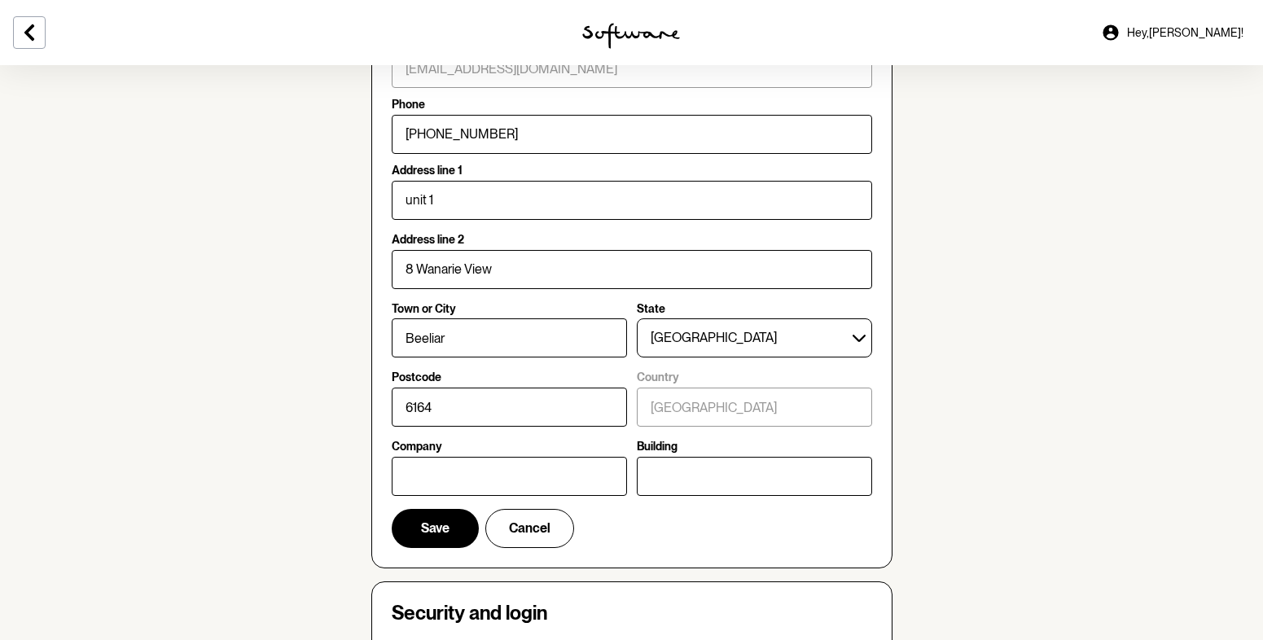
scroll to position [407, 0]
